Goal: Transaction & Acquisition: Purchase product/service

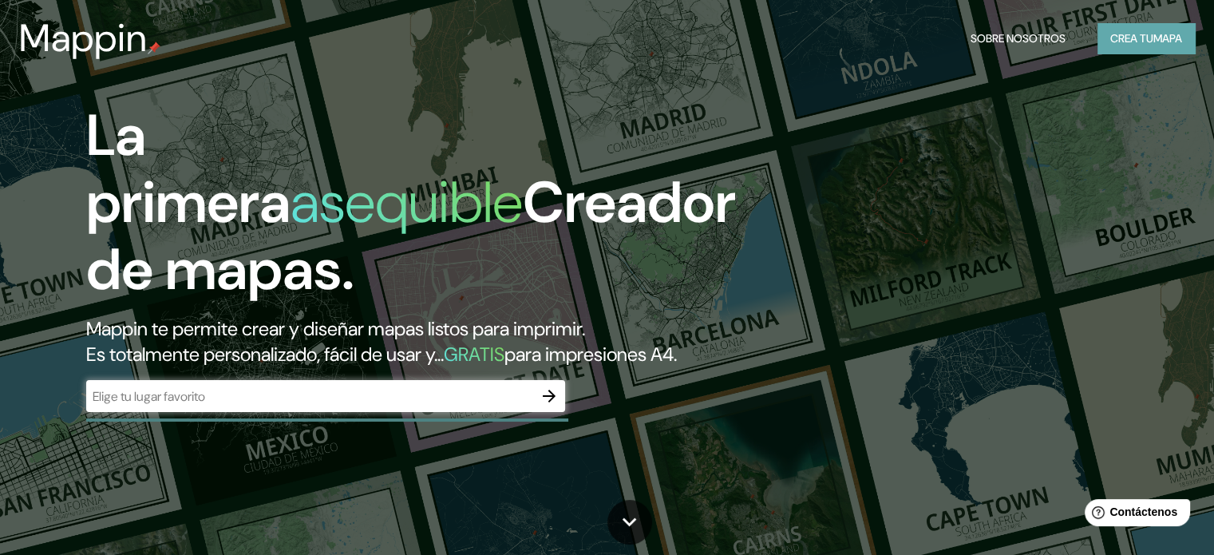
click at [1143, 34] on font "Crea tu" at bounding box center [1131, 38] width 43 height 14
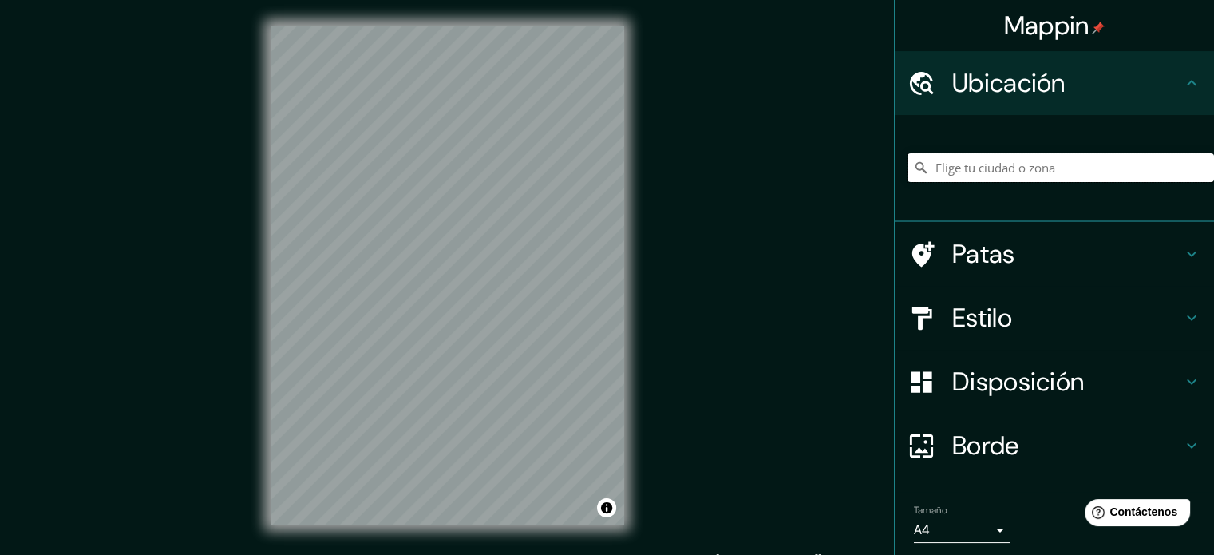
click at [992, 166] on input "Elige tu ciudad o zona" at bounding box center [1060, 167] width 306 height 29
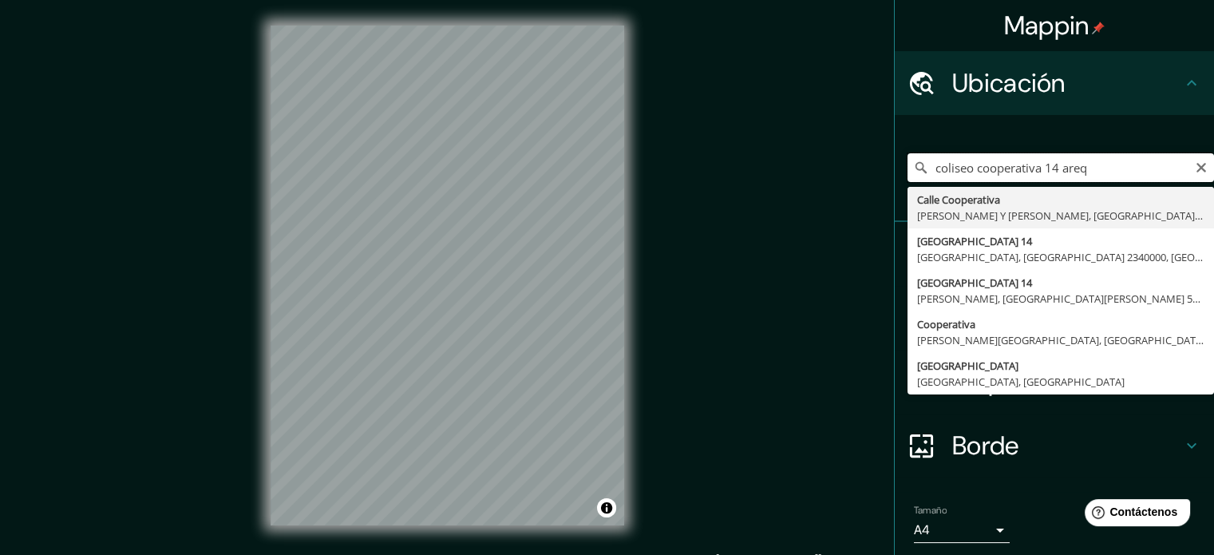
drag, startPoint x: 1088, startPoint y: 165, endPoint x: 1108, endPoint y: 90, distance: 77.6
click at [1108, 90] on ul "Ubicación coliseo cooperativa 14 areq Calle Cooperativa [PERSON_NAME][GEOGRAPHI…" at bounding box center [1053, 331] width 319 height 560
drag, startPoint x: 1095, startPoint y: 168, endPoint x: 1079, endPoint y: 132, distance: 39.0
click at [1079, 132] on div "coliseo cooperativa 14 areq Calle Cooperativa [PERSON_NAME][GEOGRAPHIC_DATA][PE…" at bounding box center [1060, 168] width 306 height 80
drag, startPoint x: 1081, startPoint y: 174, endPoint x: 1048, endPoint y: 176, distance: 33.5
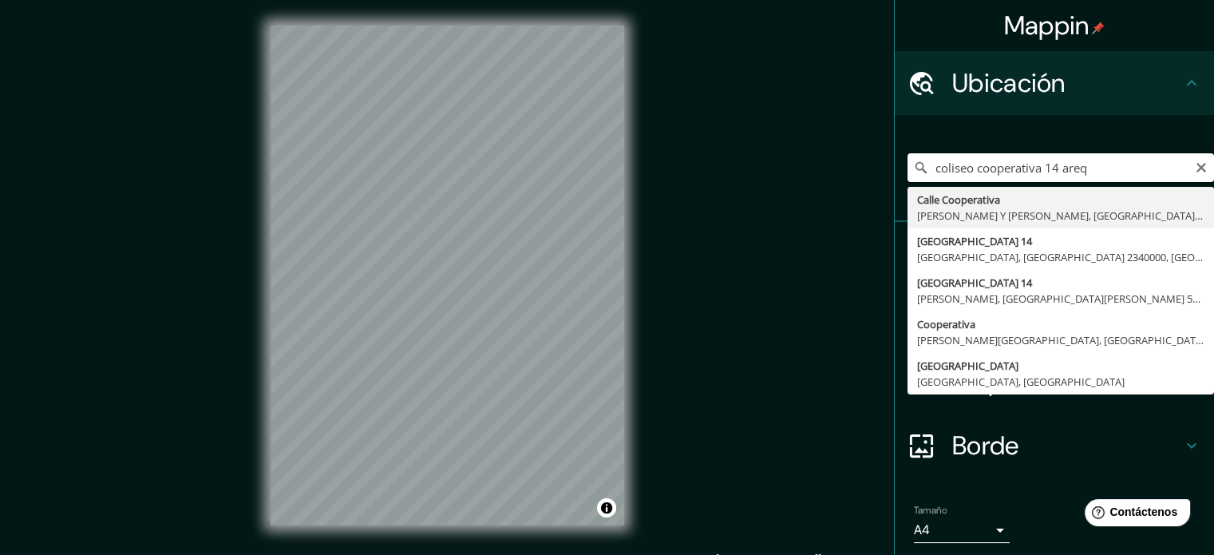
click at [1048, 176] on input "coliseo cooperativa 14 areq" at bounding box center [1060, 167] width 306 height 29
drag, startPoint x: 1116, startPoint y: 176, endPoint x: 1007, endPoint y: -87, distance: 284.3
click at [1007, 0] on html "Mappin Ubicación coliseo cooperativa 14 mirafloees Cooperativa [PERSON_NAME][GE…" at bounding box center [607, 277] width 1214 height 555
type input "coliseo cooperativa 14 mirafloees"
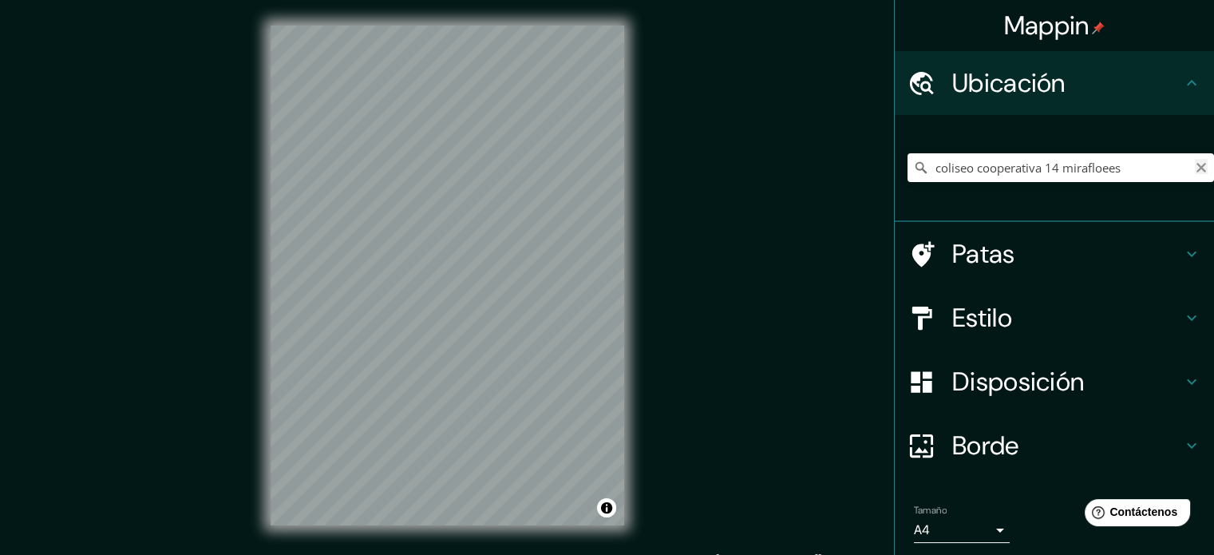
click at [1196, 167] on icon "Claro" at bounding box center [1201, 168] width 10 height 10
click at [1072, 186] on div "[GEOGRAPHIC_DATA], [GEOGRAPHIC_DATA], [GEOGRAPHIC_DATA]" at bounding box center [1060, 168] width 306 height 80
click at [1076, 173] on input "[GEOGRAPHIC_DATA], [GEOGRAPHIC_DATA], [GEOGRAPHIC_DATA]" at bounding box center [1060, 167] width 306 height 29
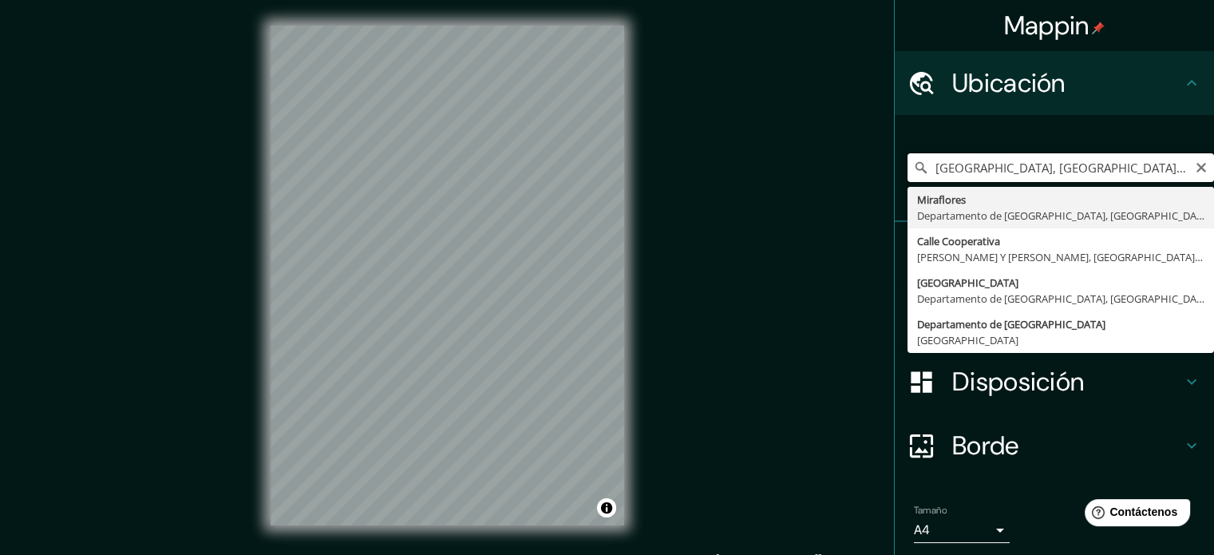
click at [1099, 161] on input "[GEOGRAPHIC_DATA], [GEOGRAPHIC_DATA], [GEOGRAPHIC_DATA]" at bounding box center [1060, 167] width 306 height 29
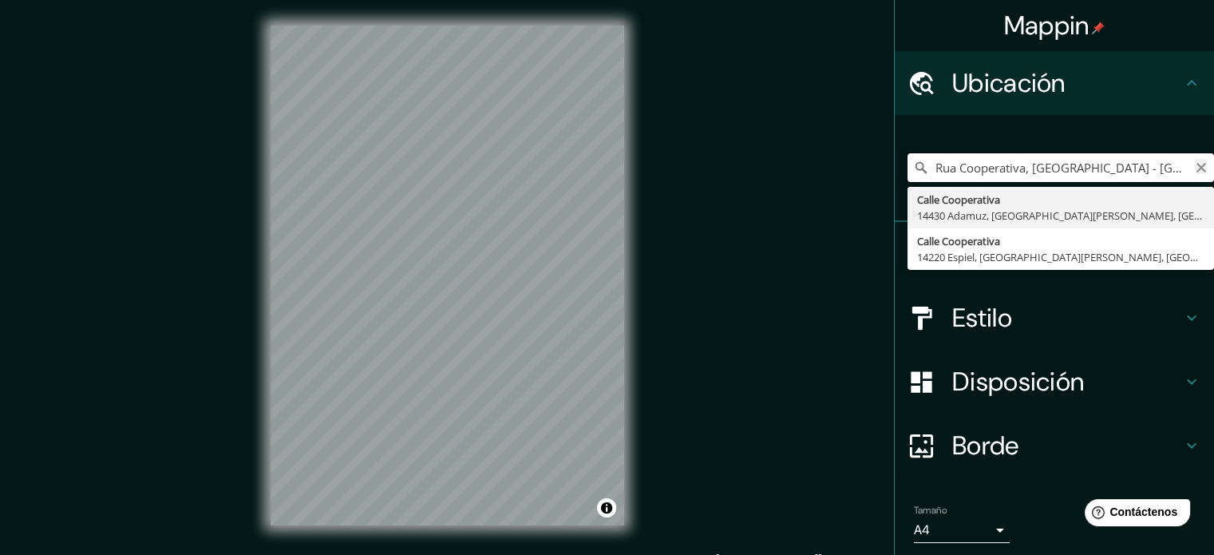
type input "Rua Cooperativa, [GEOGRAPHIC_DATA] - [GEOGRAPHIC_DATA], 13060-051, [GEOGRAPHIC_…"
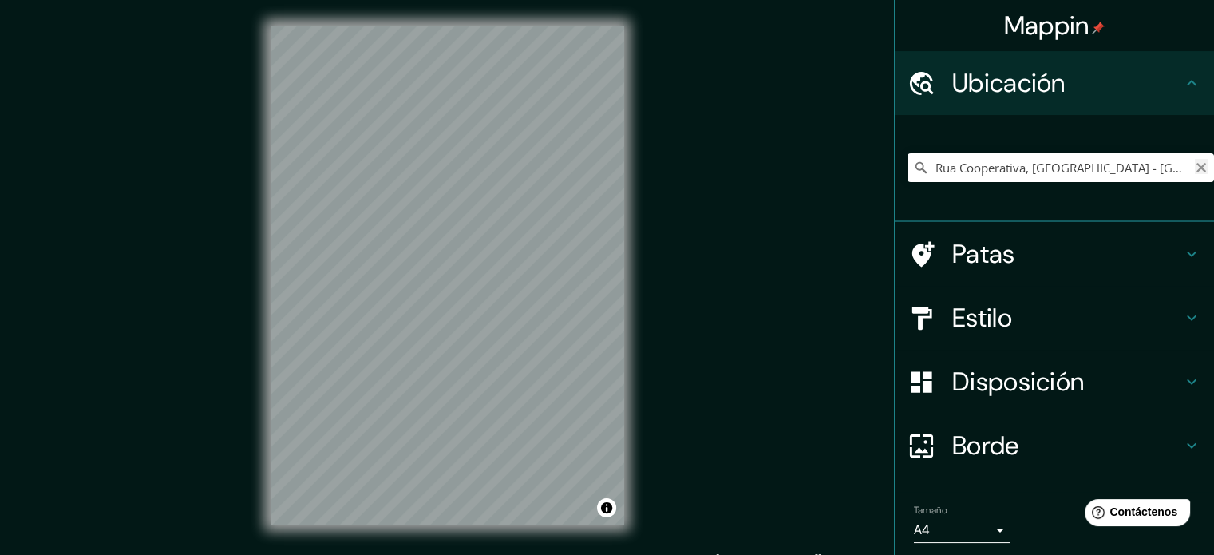
click at [1194, 162] on icon "Claro" at bounding box center [1200, 167] width 13 height 13
click at [919, 249] on icon at bounding box center [921, 254] width 28 height 28
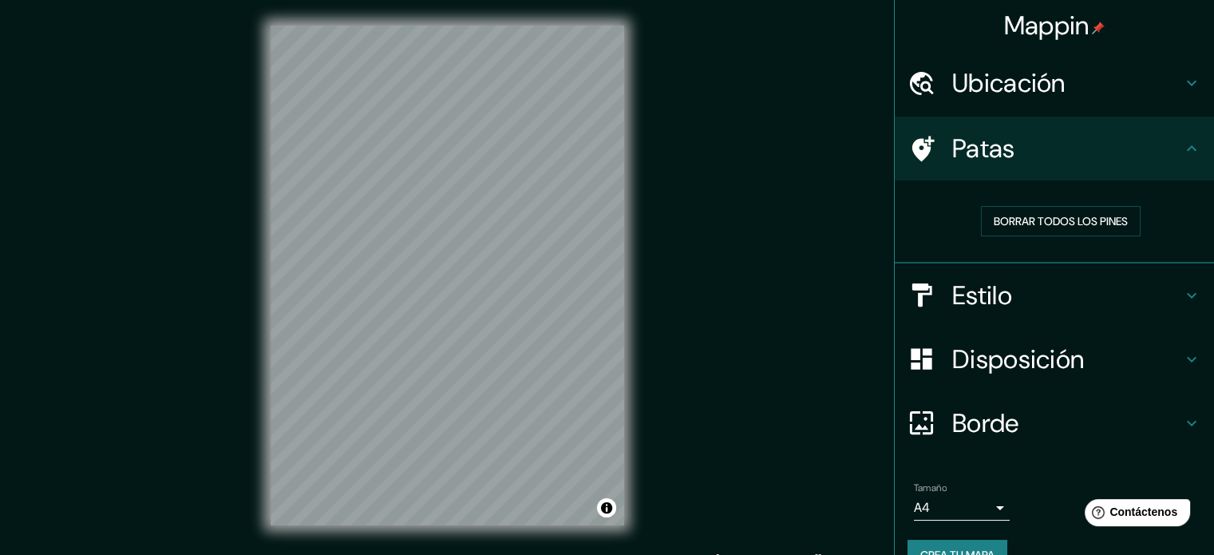
click at [1012, 80] on font "Ubicación" at bounding box center [1008, 83] width 113 height 34
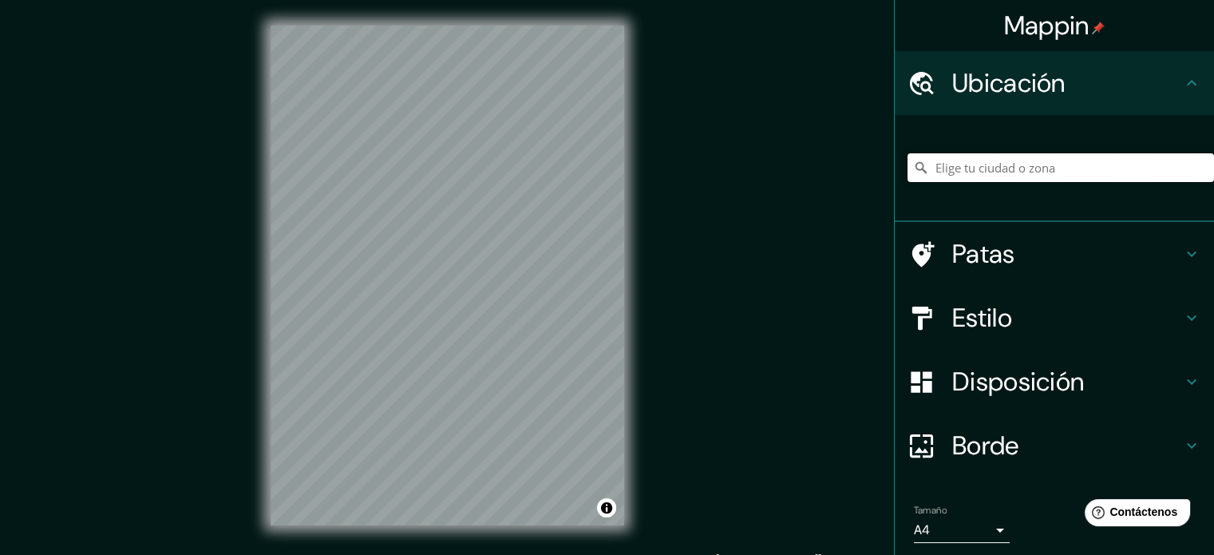
click at [1008, 171] on input "Elige tu ciudad o zona" at bounding box center [1060, 167] width 306 height 29
click at [1011, 168] on input "Elige tu ciudad o zona" at bounding box center [1060, 167] width 306 height 29
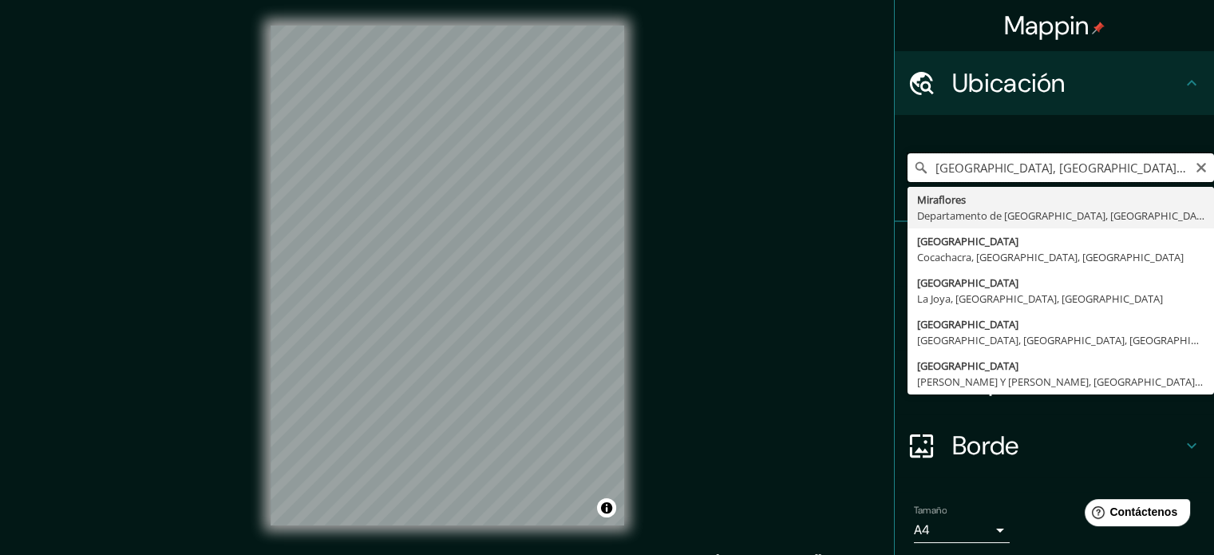
click at [1054, 169] on input "[GEOGRAPHIC_DATA], [GEOGRAPHIC_DATA], [GEOGRAPHIC_DATA]" at bounding box center [1060, 167] width 306 height 29
click at [1053, 169] on input "[GEOGRAPHIC_DATA], [GEOGRAPHIC_DATA], [GEOGRAPHIC_DATA]" at bounding box center [1060, 167] width 306 height 29
click at [1053, 168] on input "[GEOGRAPHIC_DATA], [GEOGRAPHIC_DATA], [GEOGRAPHIC_DATA]" at bounding box center [1060, 167] width 306 height 29
type input "Miraflores, [GEOGRAPHIC_DATA], [GEOGRAPHIC_DATA], [GEOGRAPHIC_DATA]"
